Goal: Task Accomplishment & Management: Manage account settings

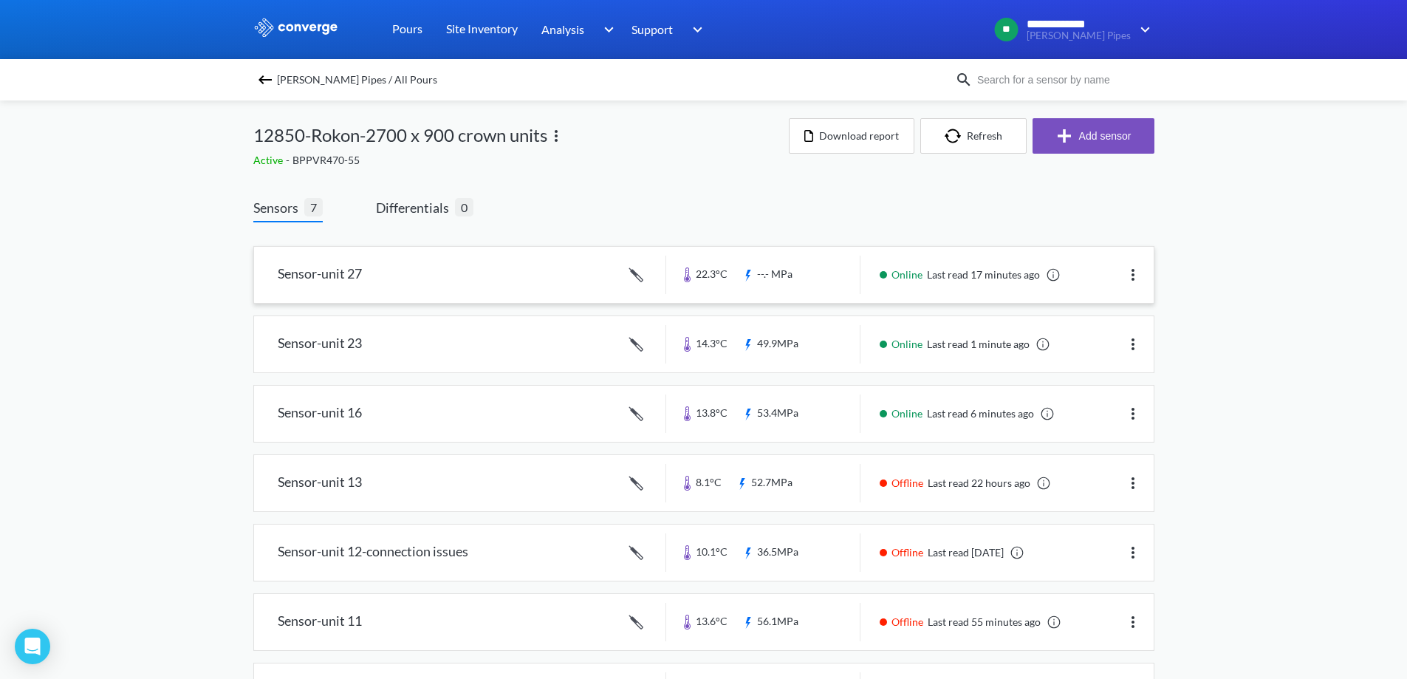
click at [1137, 269] on img at bounding box center [1133, 275] width 18 height 18
click at [1088, 284] on div "Edit" at bounding box center [1094, 275] width 95 height 28
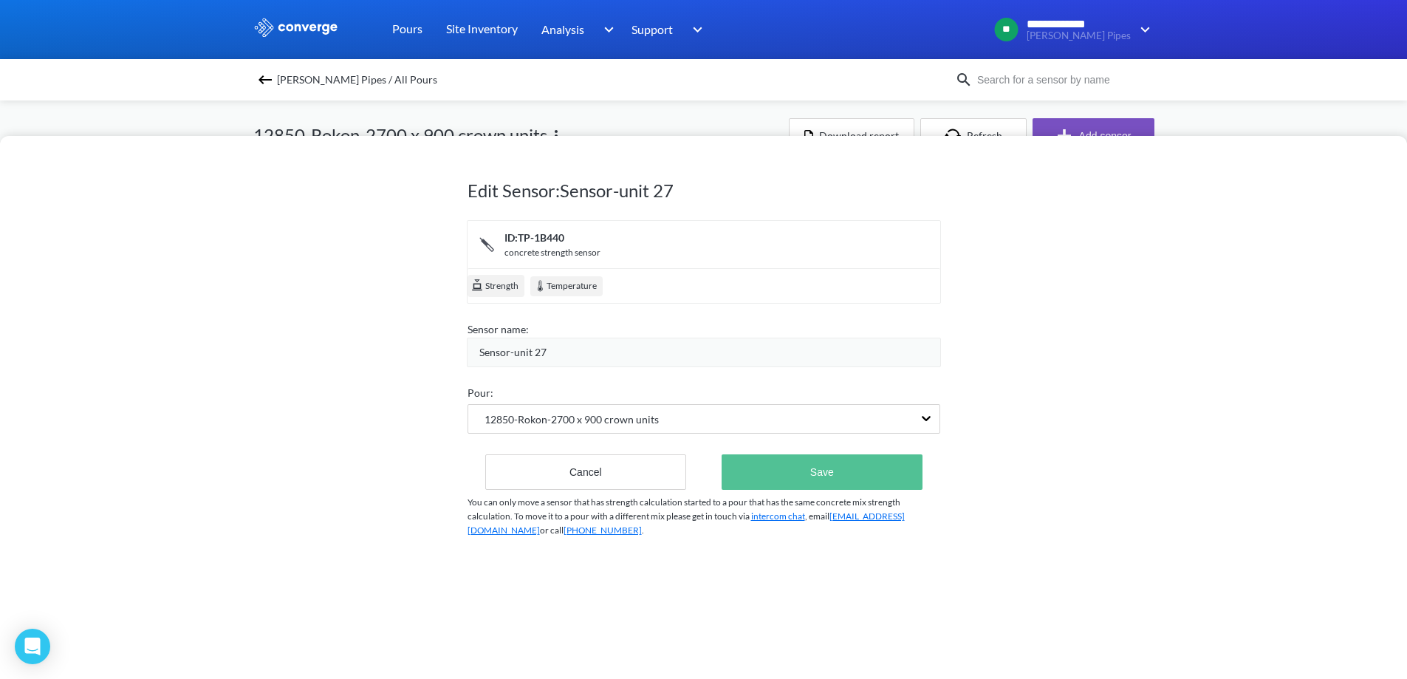
click at [821, 483] on button "Save" at bounding box center [821, 471] width 200 height 35
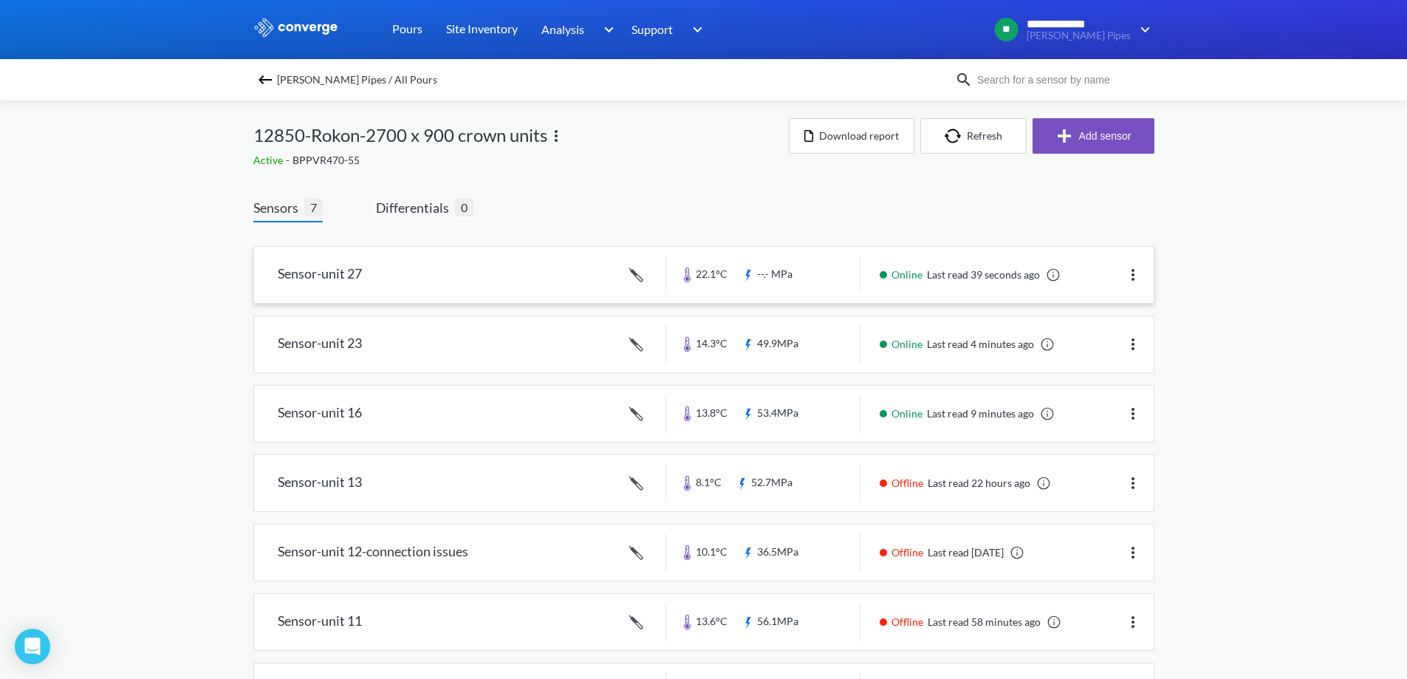
click at [487, 274] on link at bounding box center [703, 275] width 899 height 56
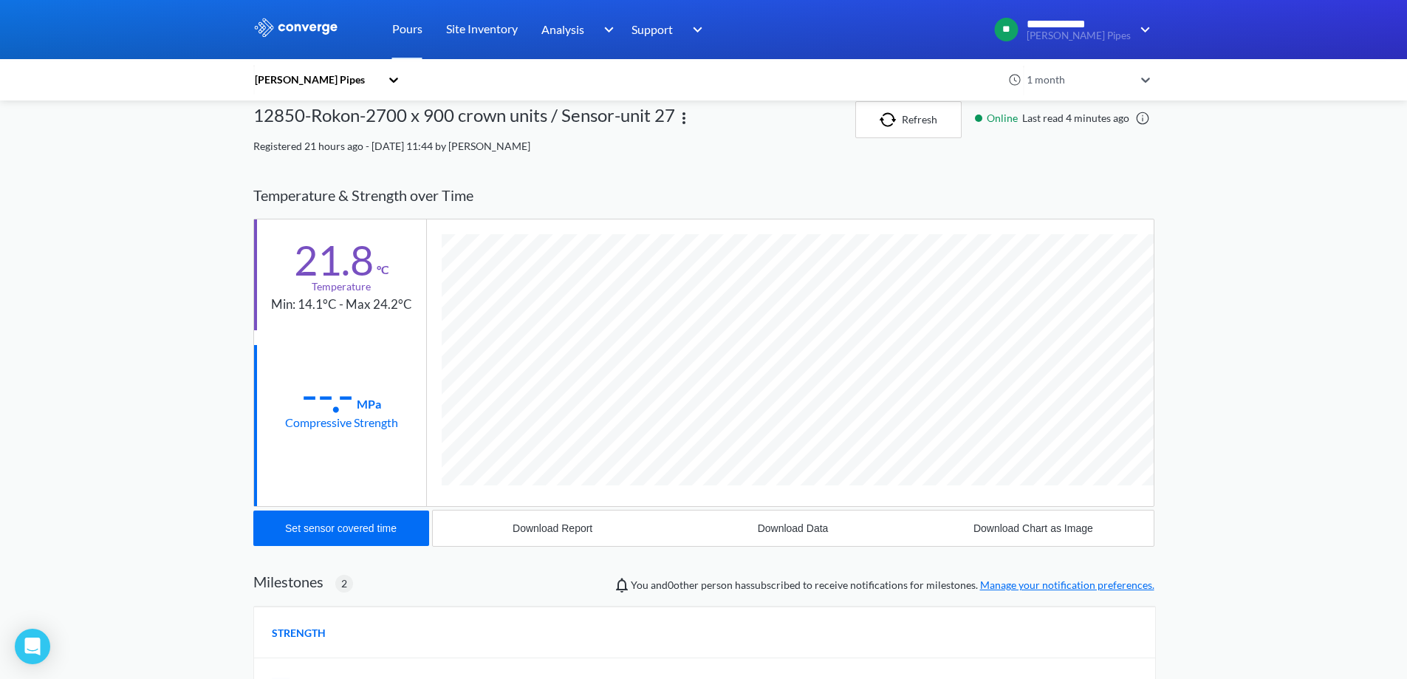
scroll to position [933, 901]
click at [890, 128] on button "Refresh" at bounding box center [908, 119] width 106 height 37
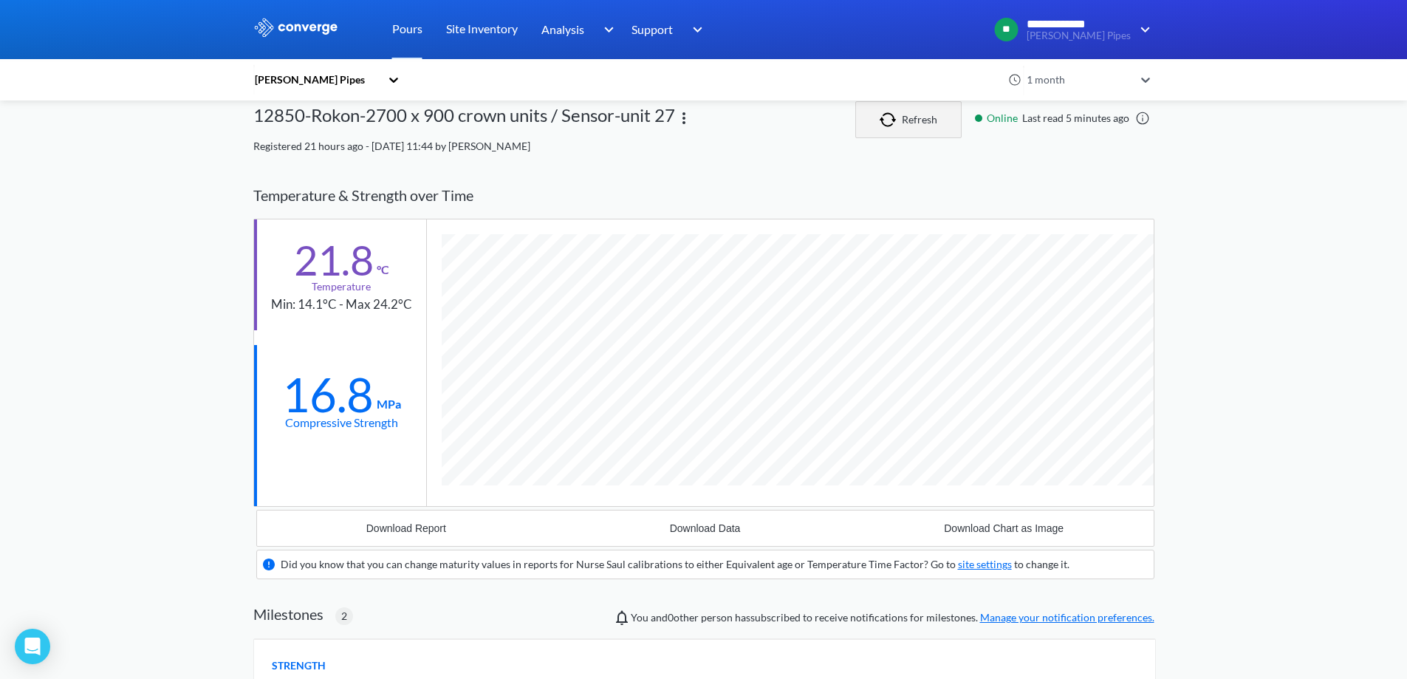
scroll to position [1069, 901]
